Goal: Information Seeking & Learning: Understand process/instructions

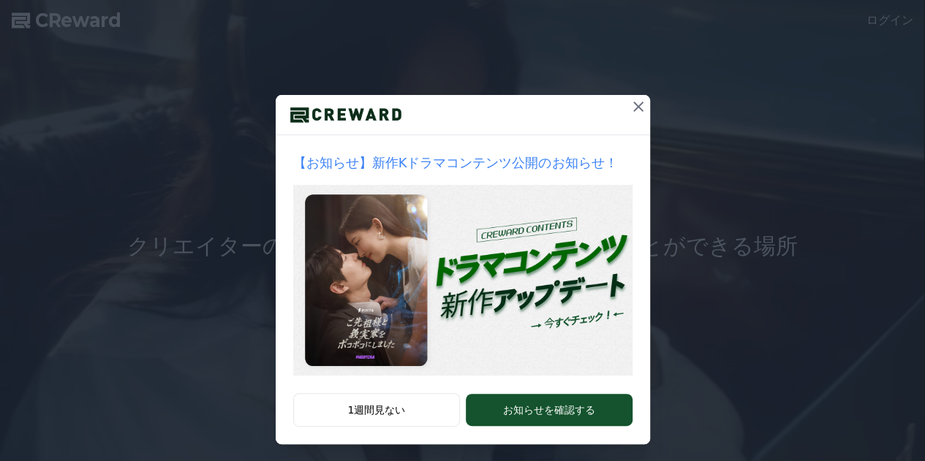
scroll to position [86, 0]
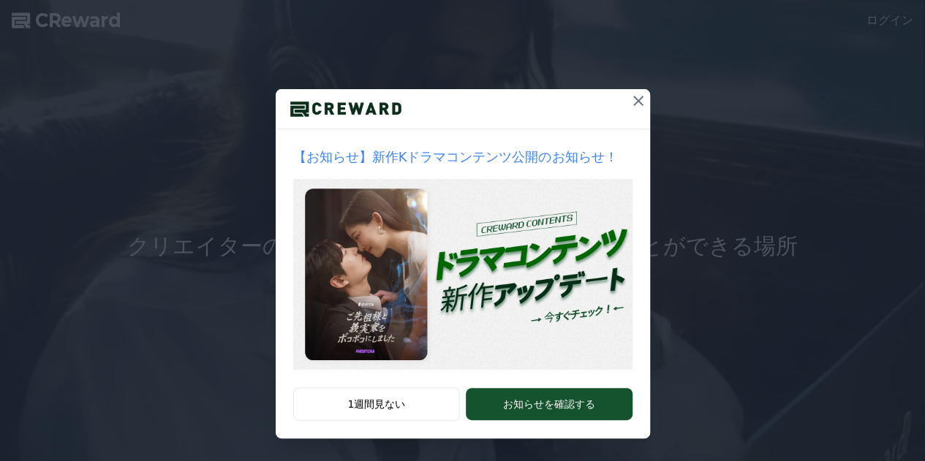
click at [630, 100] on icon at bounding box center [639, 101] width 18 height 18
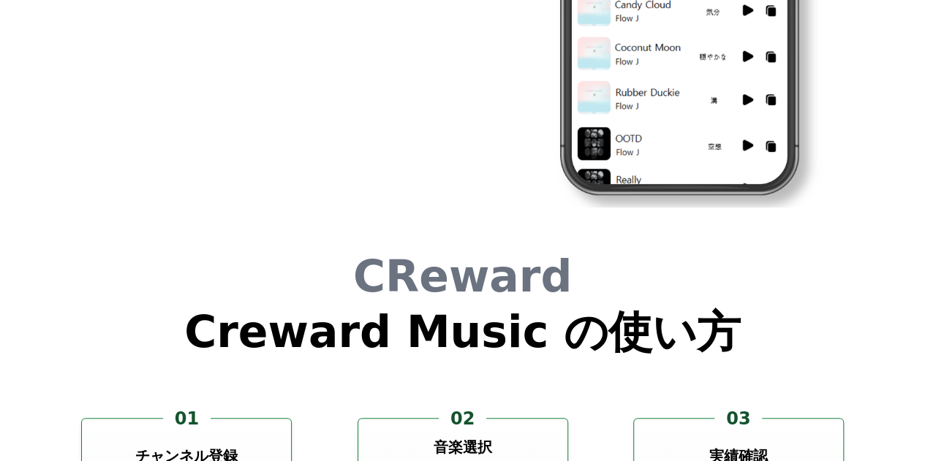
scroll to position [3949, 0]
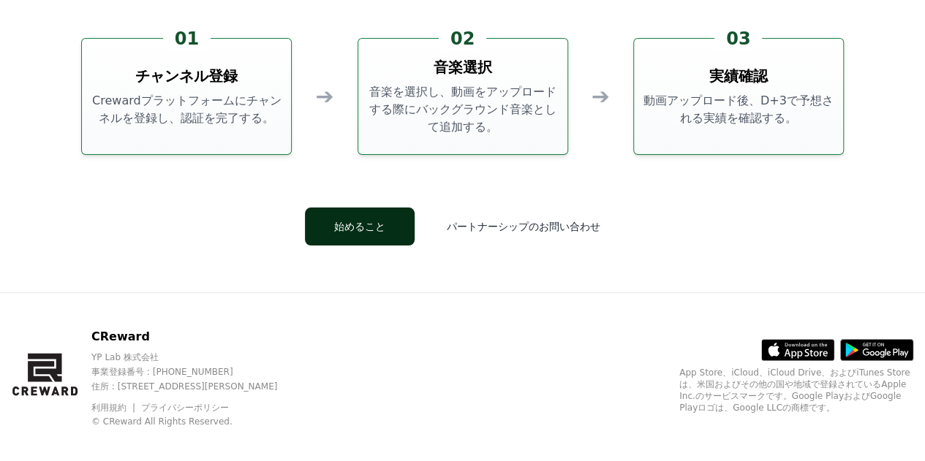
click at [355, 222] on button "始めること" at bounding box center [360, 227] width 110 height 38
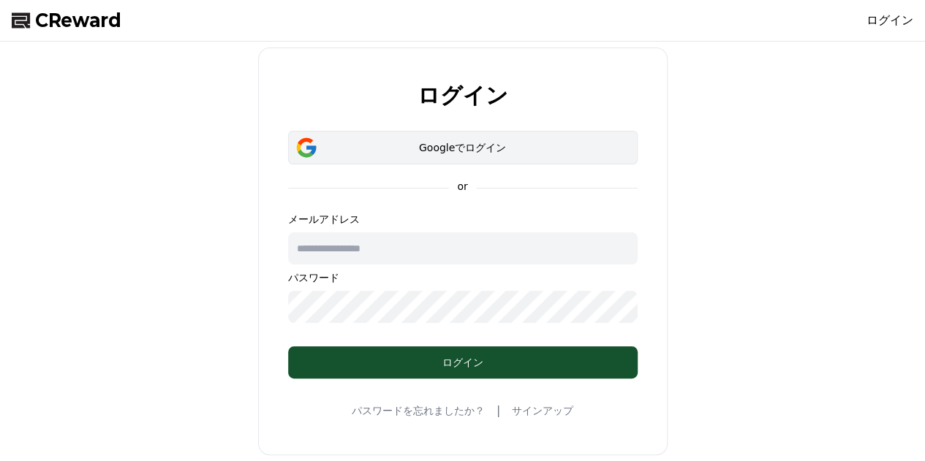
click at [499, 150] on div "Googleでログイン" at bounding box center [462, 147] width 307 height 15
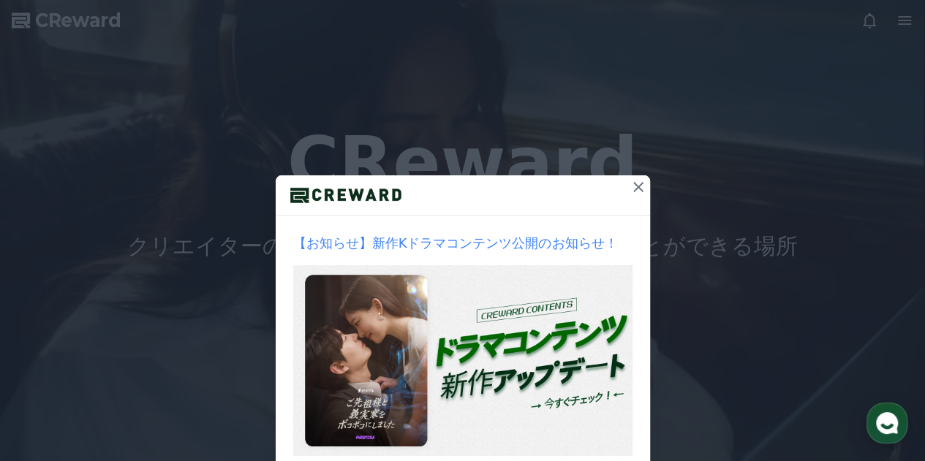
click at [633, 193] on icon at bounding box center [639, 187] width 18 height 18
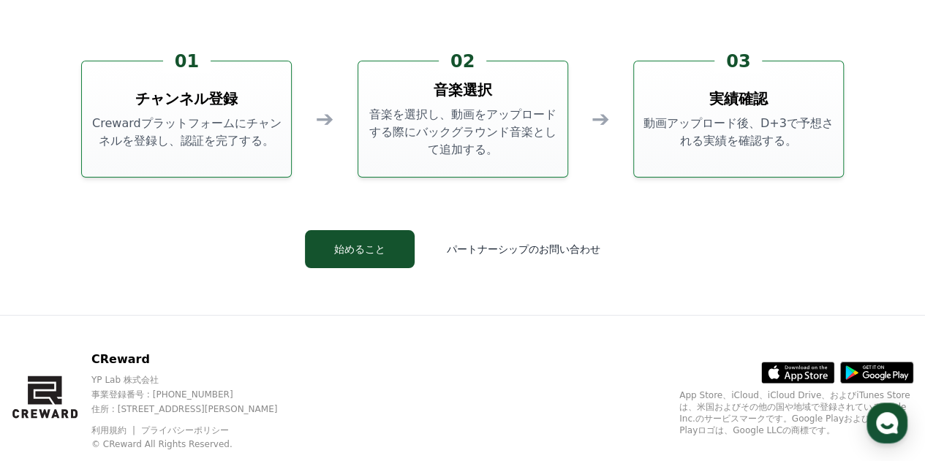
scroll to position [3949, 0]
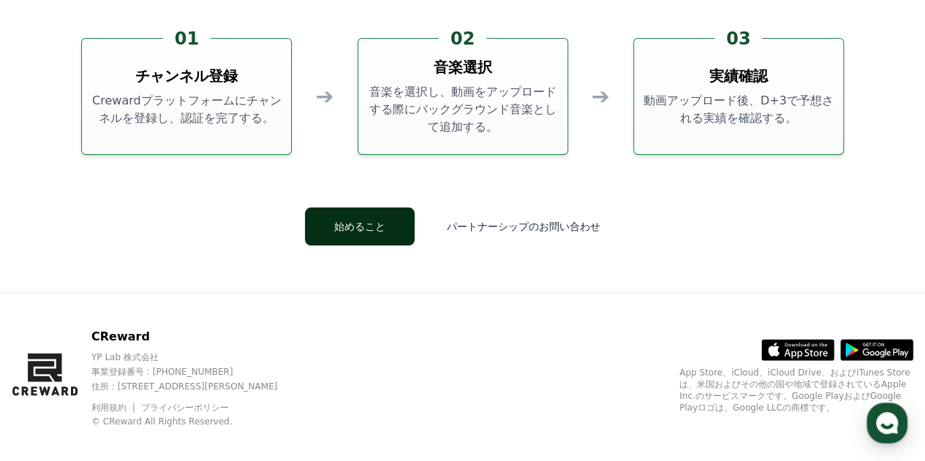
click at [383, 229] on button "始めること" at bounding box center [360, 227] width 110 height 38
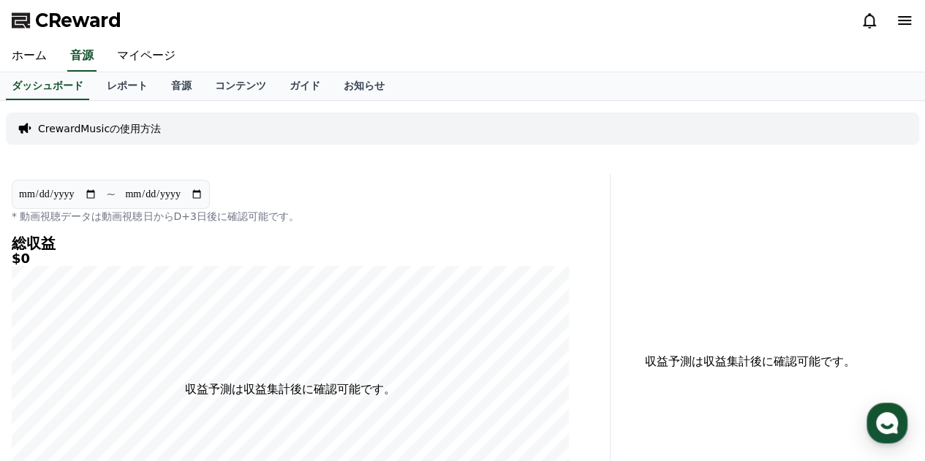
click at [902, 17] on icon at bounding box center [904, 20] width 13 height 9
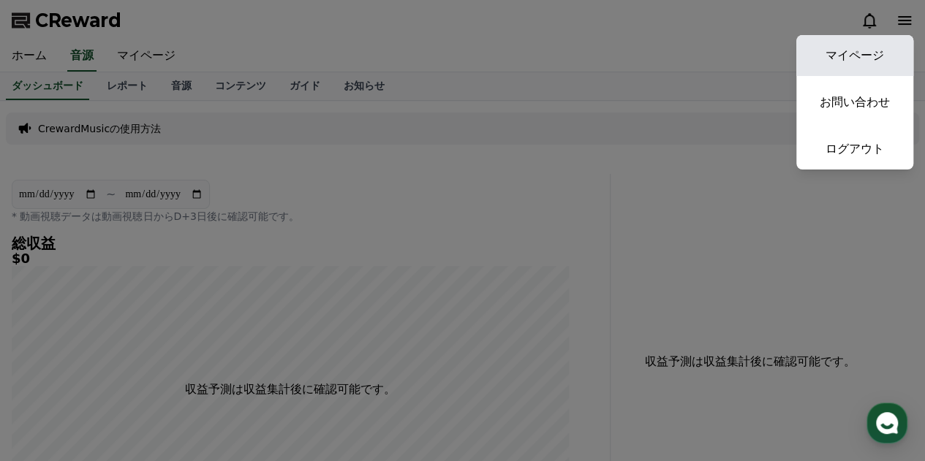
click at [871, 45] on link "マイページ" at bounding box center [854, 55] width 117 height 41
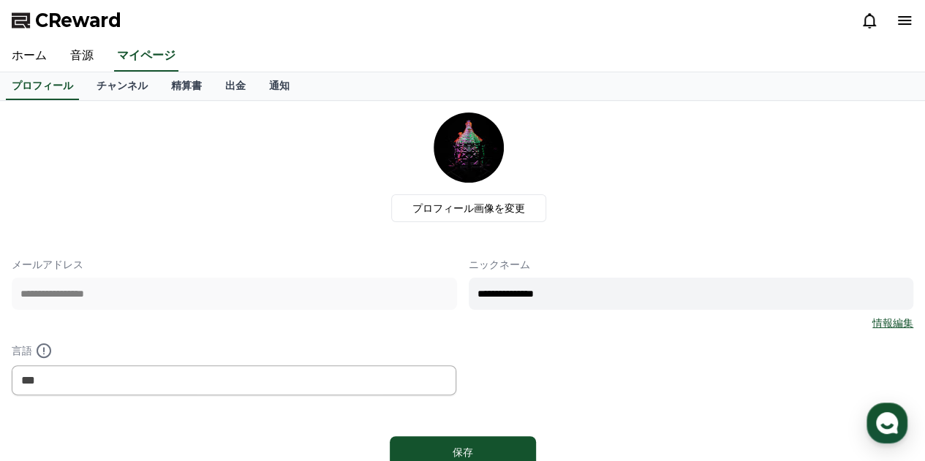
click at [98, 21] on span "CReward" at bounding box center [78, 20] width 86 height 23
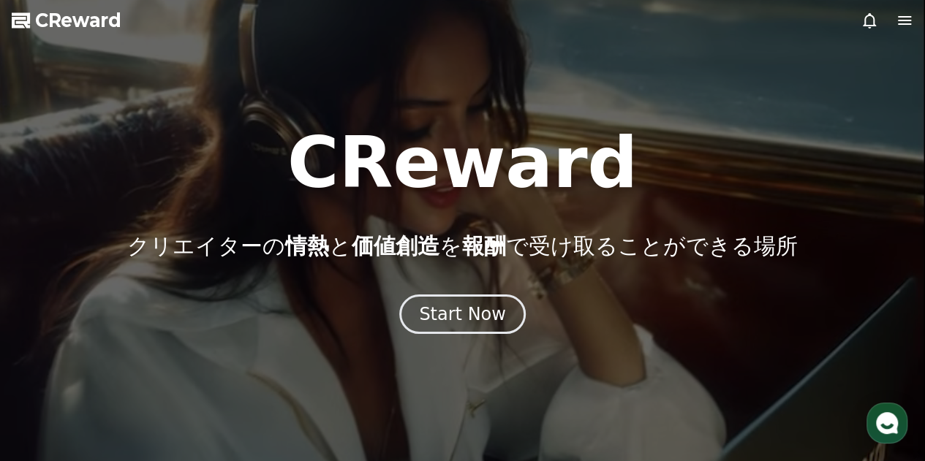
click at [897, 14] on icon at bounding box center [905, 21] width 18 height 18
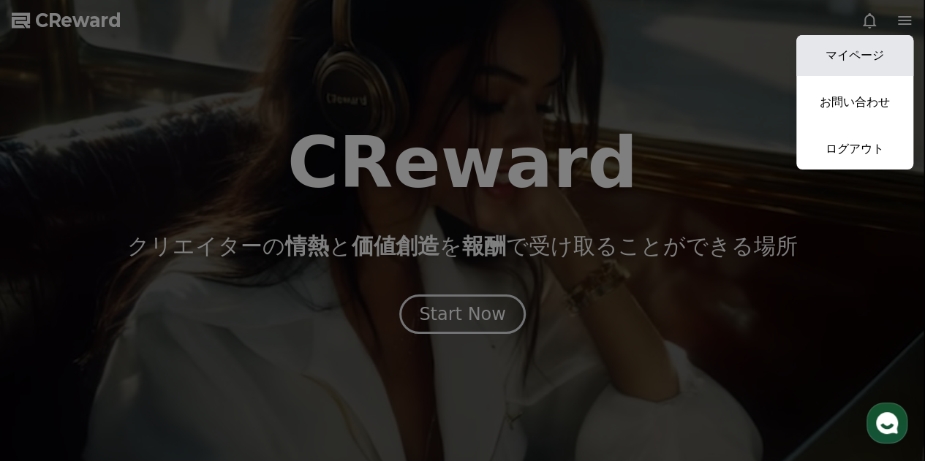
click at [876, 46] on link "マイページ" at bounding box center [854, 55] width 117 height 41
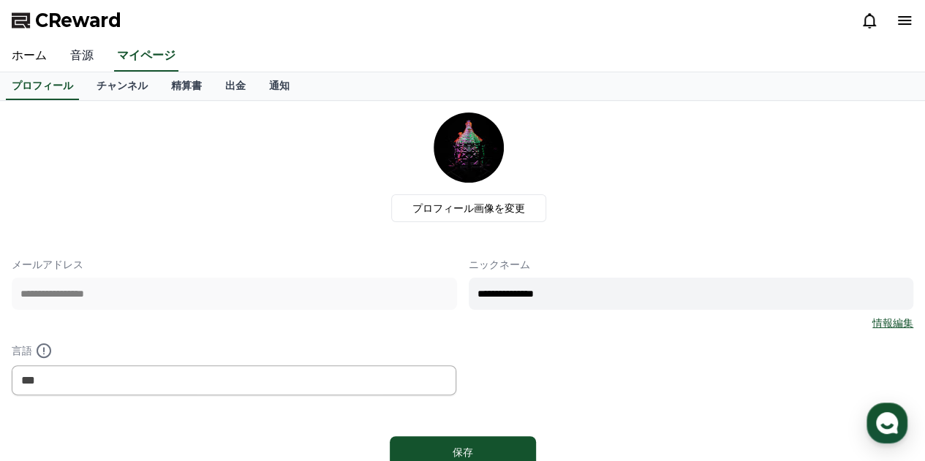
click at [78, 59] on link "音源" at bounding box center [82, 56] width 47 height 31
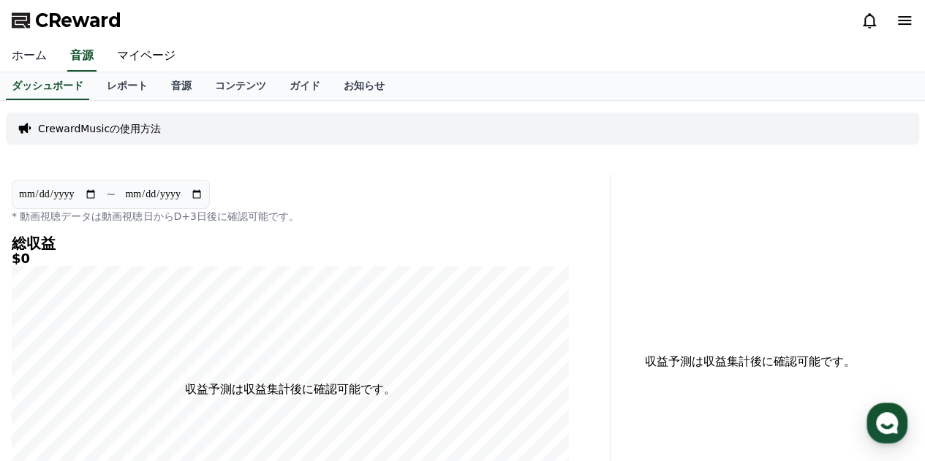
click at [25, 47] on link "ホーム" at bounding box center [29, 56] width 59 height 31
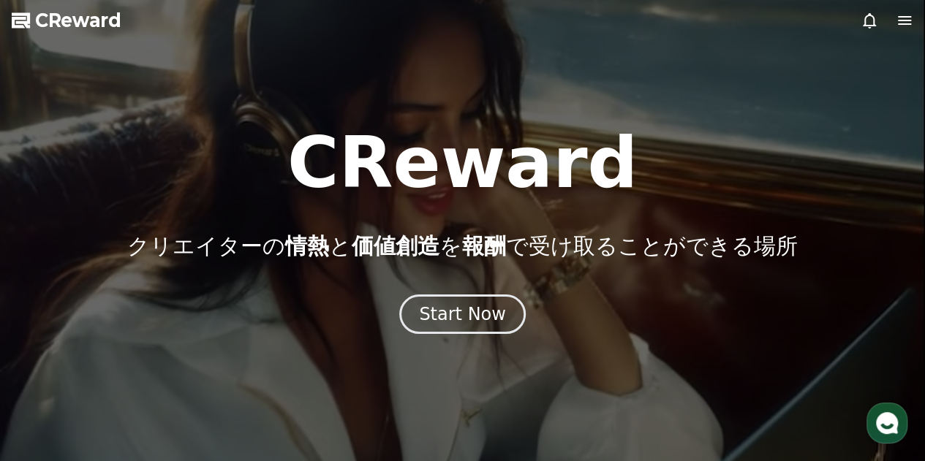
click at [896, 18] on icon at bounding box center [905, 21] width 18 height 18
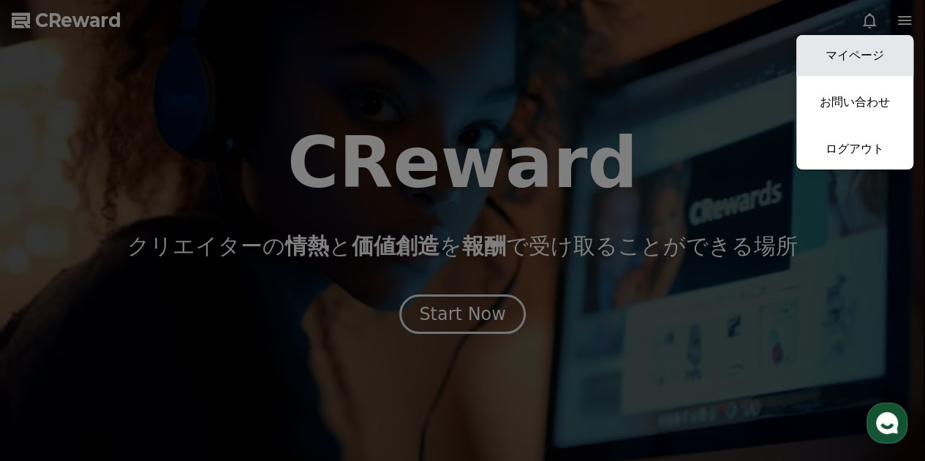
click at [860, 61] on link "マイページ" at bounding box center [854, 55] width 117 height 41
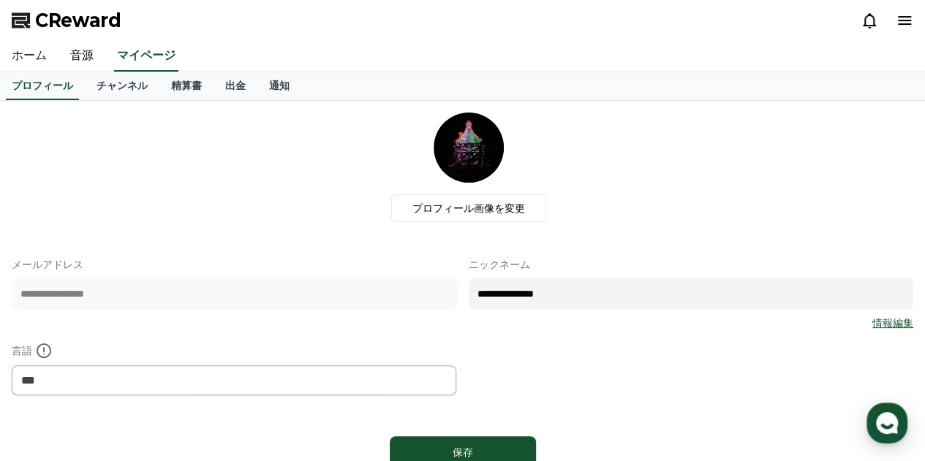
click at [37, 58] on link "ホーム" at bounding box center [29, 56] width 59 height 31
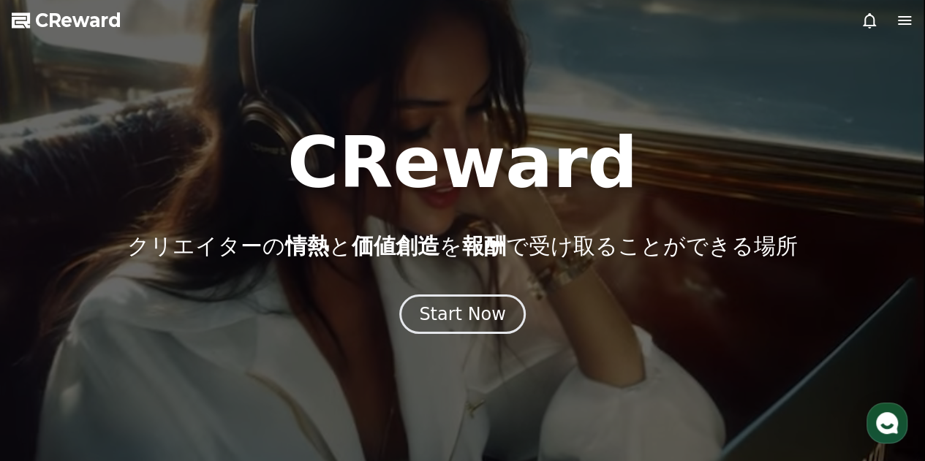
click at [904, 14] on icon at bounding box center [905, 21] width 18 height 18
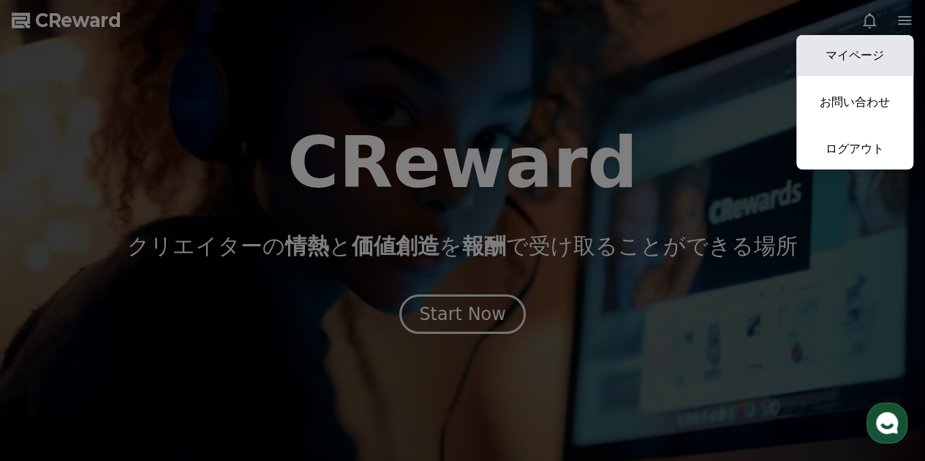
click at [841, 69] on link "マイページ" at bounding box center [854, 55] width 117 height 41
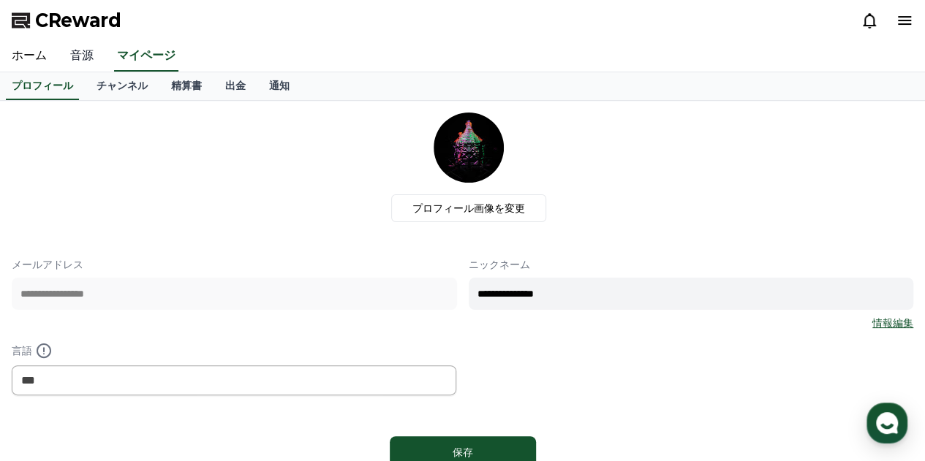
click at [82, 53] on link "音源" at bounding box center [82, 56] width 47 height 31
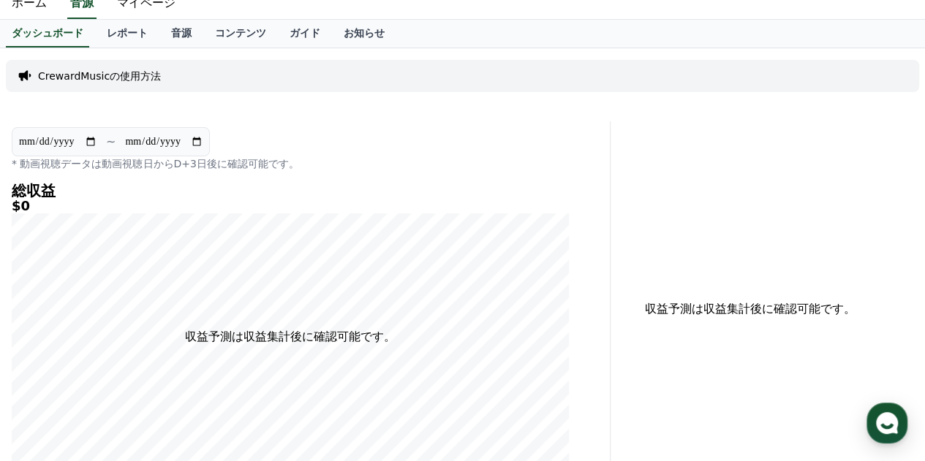
scroll to position [73, 0]
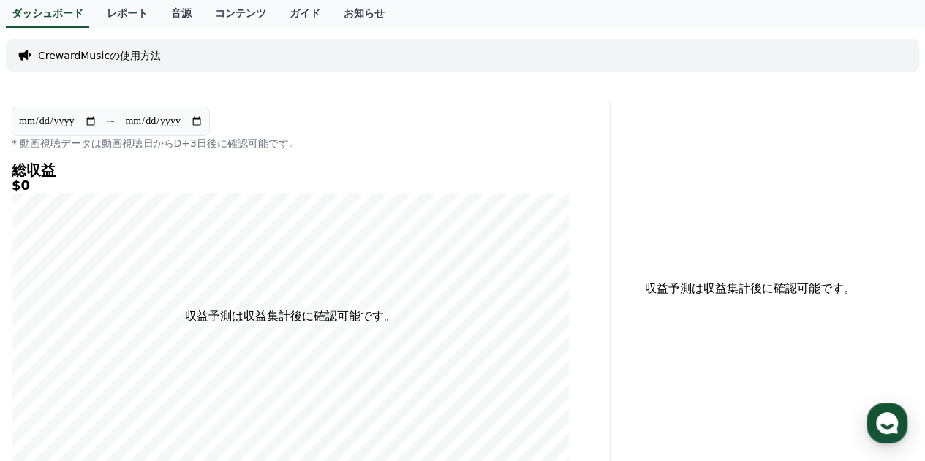
click at [146, 48] on p "CrewardMusicの使用方法" at bounding box center [99, 55] width 123 height 15
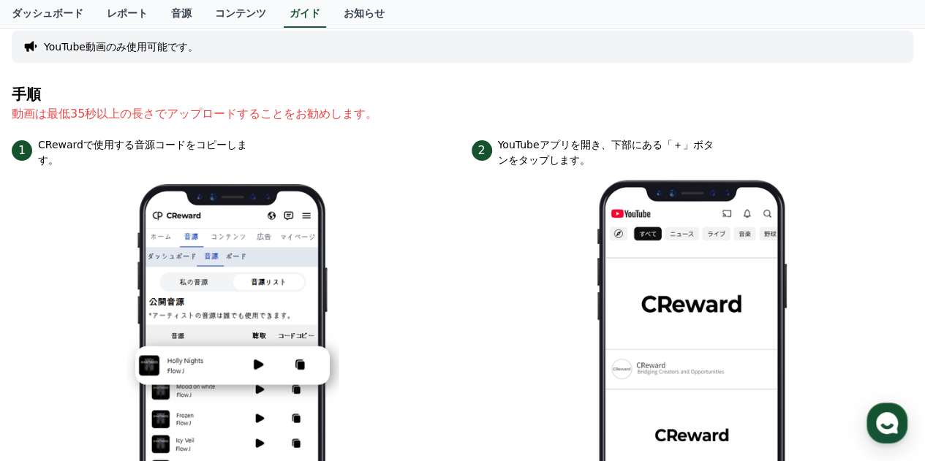
scroll to position [73, 0]
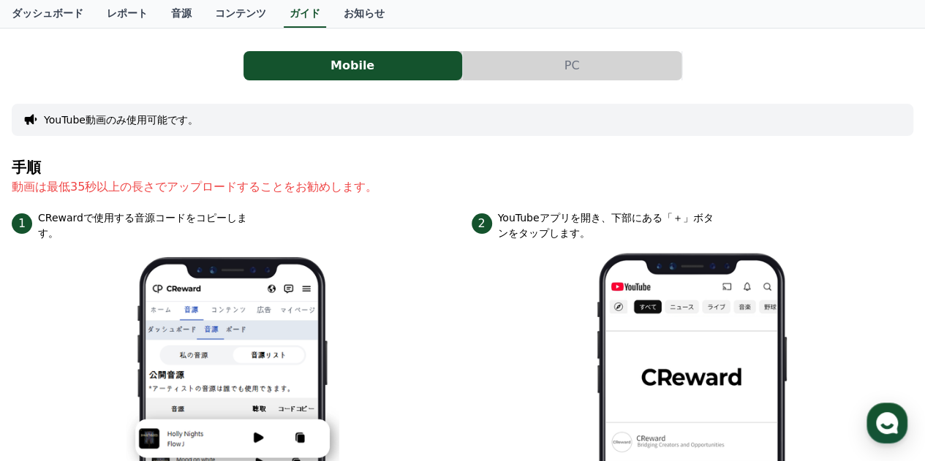
click at [583, 68] on button "PC" at bounding box center [572, 65] width 219 height 29
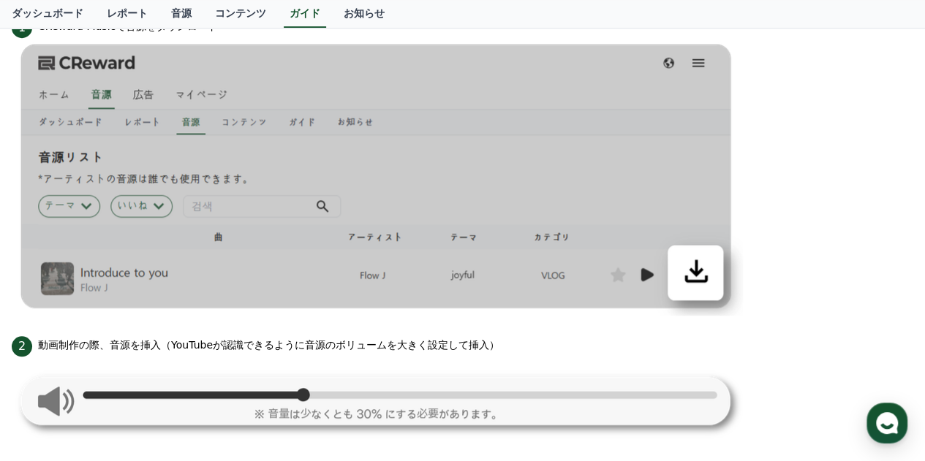
scroll to position [439, 0]
